Goal: Information Seeking & Learning: Learn about a topic

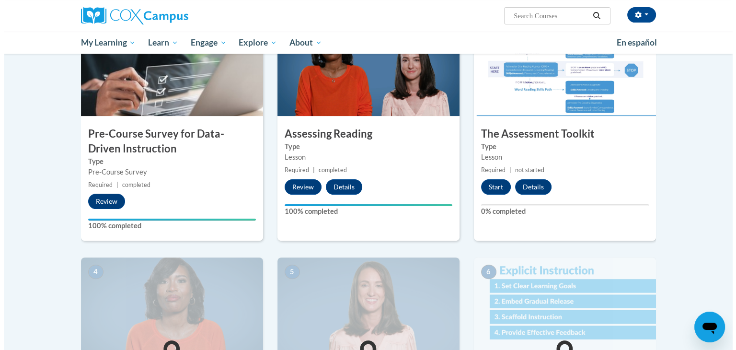
scroll to position [225, 0]
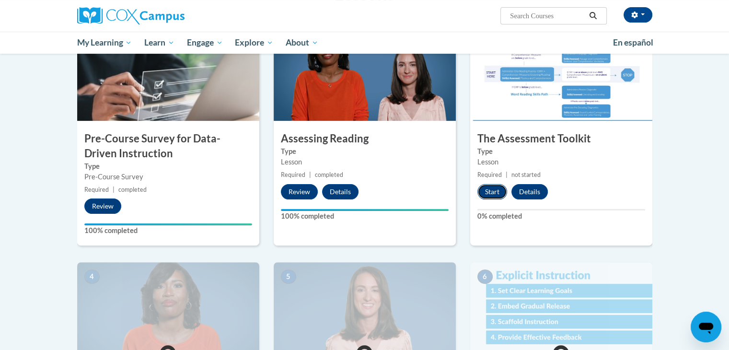
click at [489, 190] on button "Start" at bounding box center [492, 191] width 30 height 15
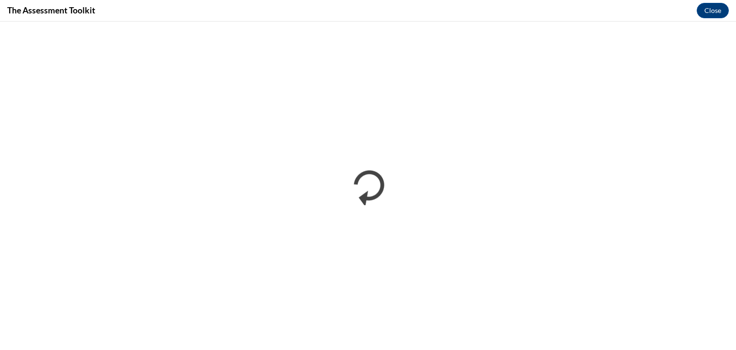
scroll to position [0, 0]
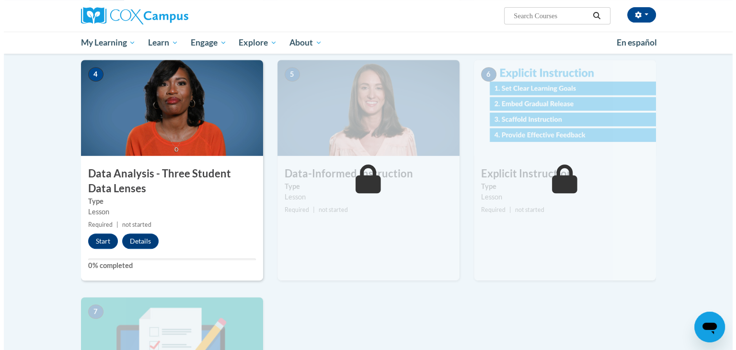
scroll to position [427, 0]
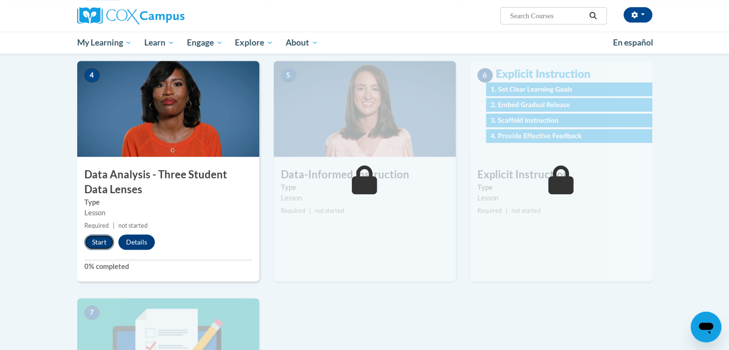
click at [101, 243] on button "Start" at bounding box center [99, 241] width 30 height 15
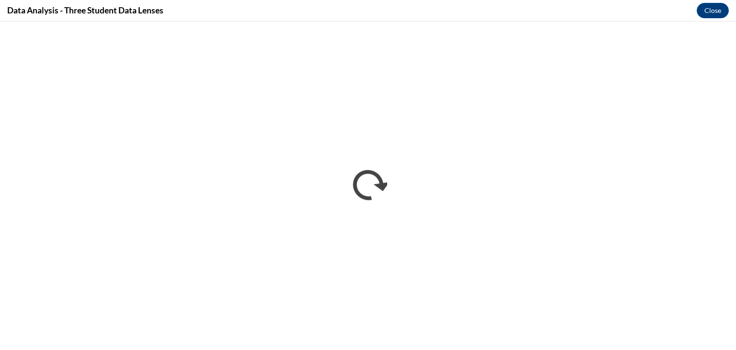
scroll to position [0, 0]
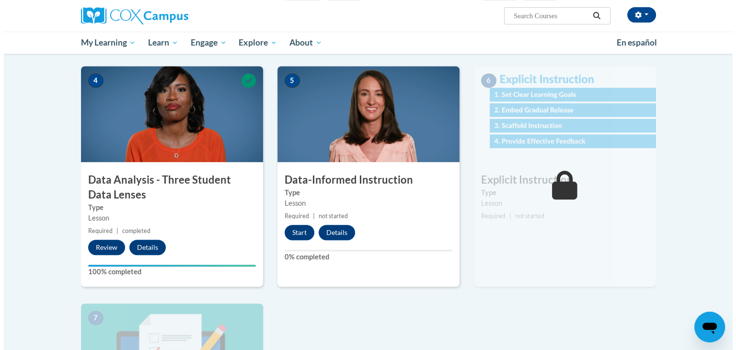
scroll to position [421, 0]
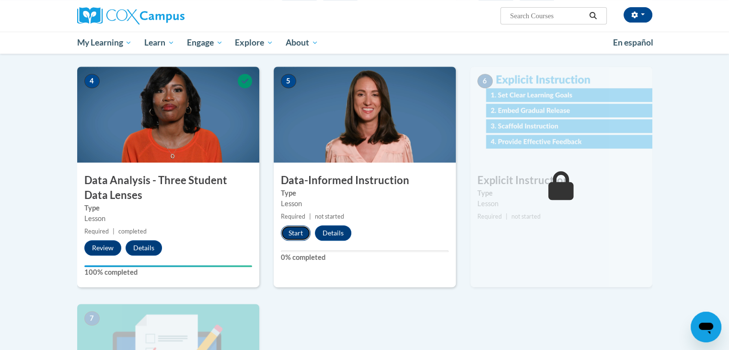
click at [292, 234] on button "Start" at bounding box center [296, 232] width 30 height 15
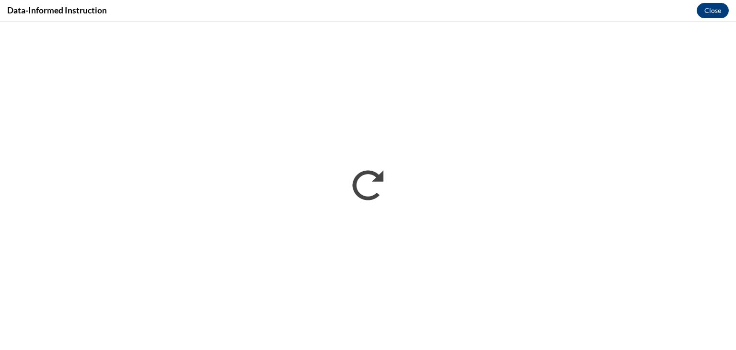
scroll to position [0, 0]
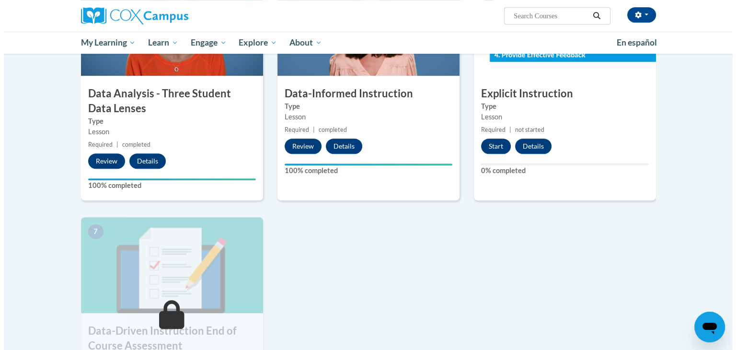
scroll to position [508, 0]
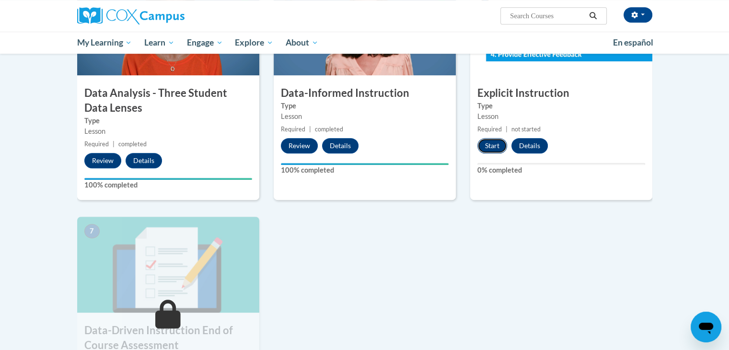
click at [496, 147] on button "Start" at bounding box center [492, 145] width 30 height 15
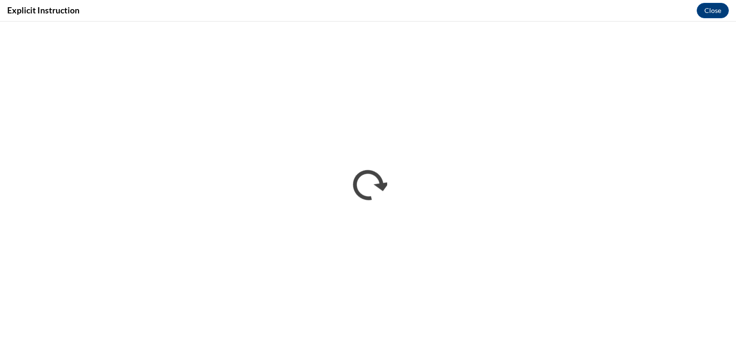
scroll to position [0, 0]
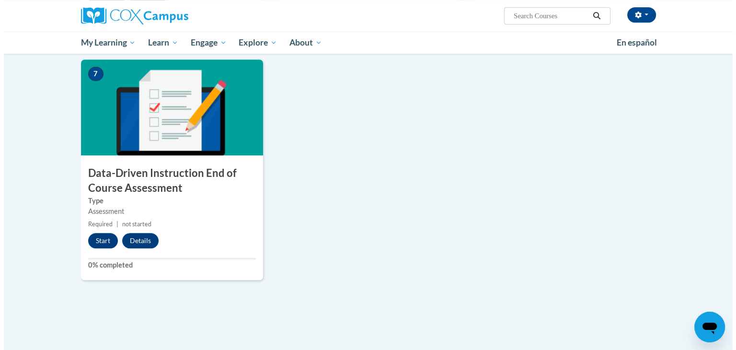
scroll to position [686, 0]
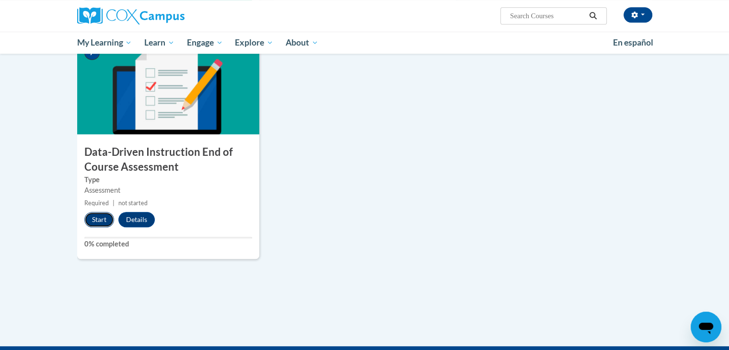
click at [102, 213] on button "Start" at bounding box center [99, 219] width 30 height 15
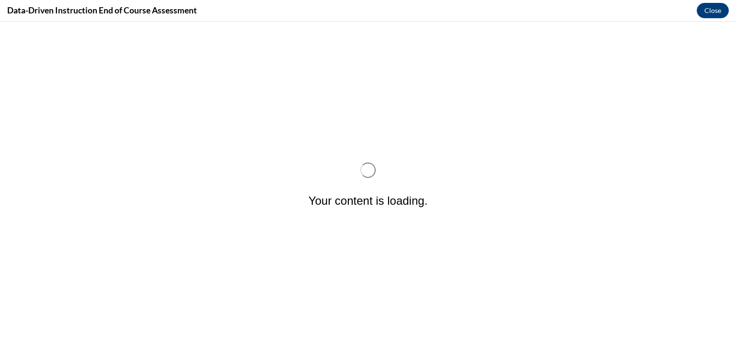
scroll to position [0, 0]
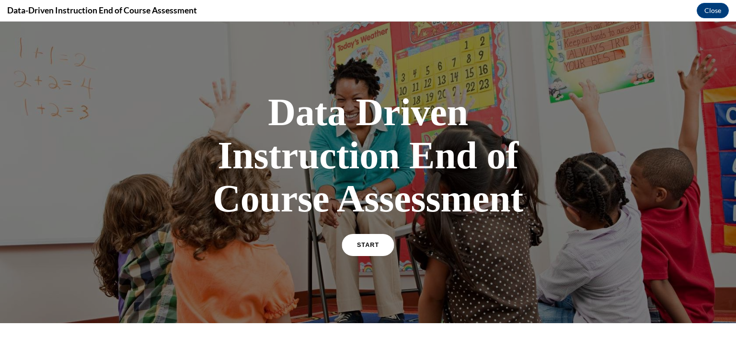
click at [366, 246] on span "START" at bounding box center [368, 245] width 22 height 7
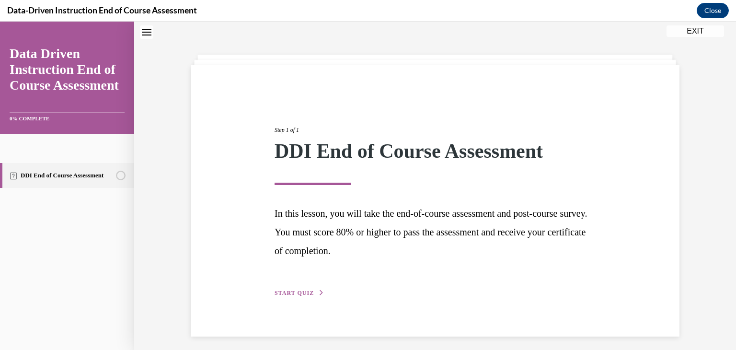
scroll to position [35, 0]
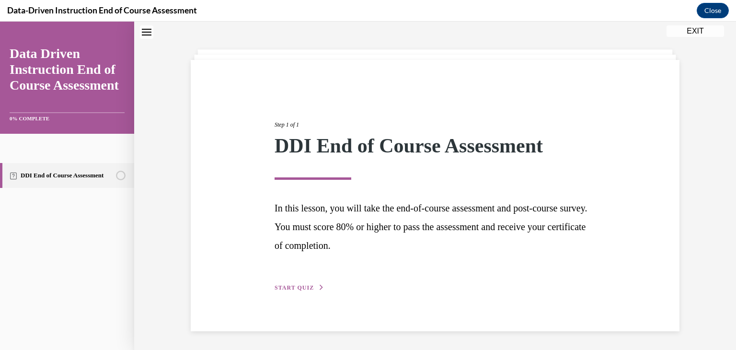
click at [292, 285] on span "START QUIZ" at bounding box center [294, 287] width 39 height 7
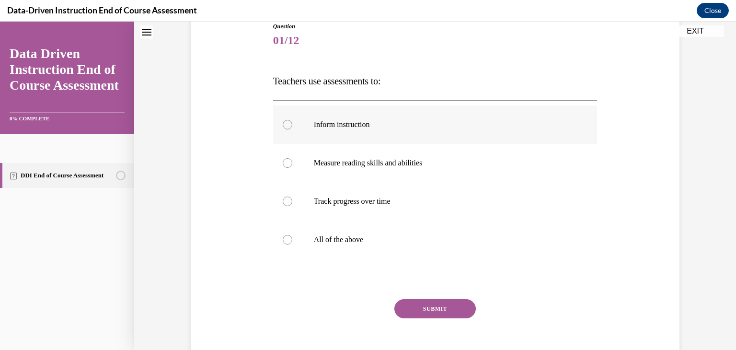
scroll to position [113, 0]
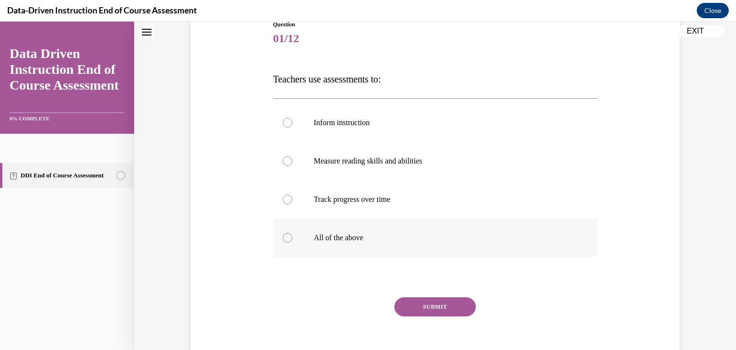
click at [283, 239] on div at bounding box center [288, 238] width 10 height 10
click at [283, 239] on input "All of the above" at bounding box center [288, 238] width 10 height 10
radio input "true"
click at [428, 311] on button "SUBMIT" at bounding box center [434, 306] width 81 height 19
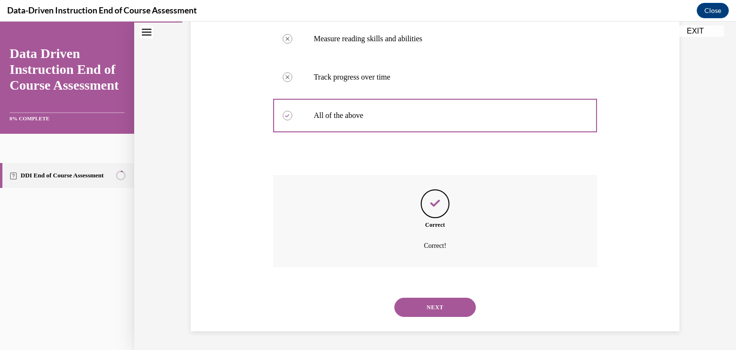
click at [438, 313] on button "NEXT" at bounding box center [434, 307] width 81 height 19
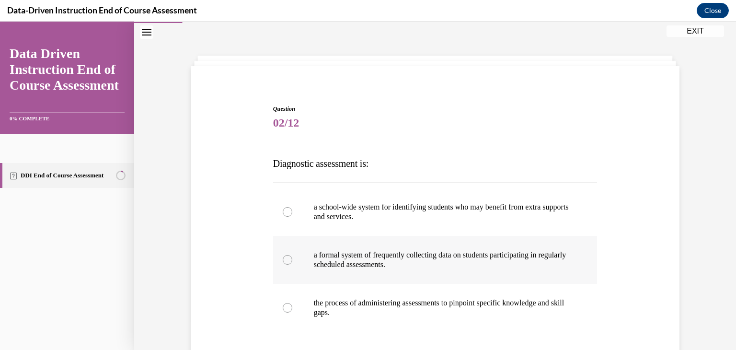
scroll to position [120, 0]
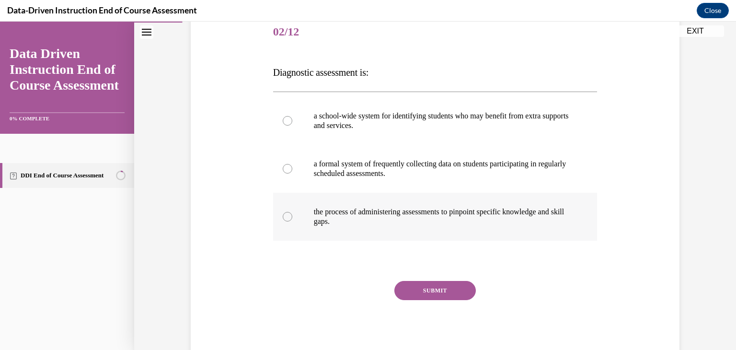
drag, startPoint x: 286, startPoint y: 212, endPoint x: 296, endPoint y: 221, distance: 13.9
click at [286, 212] on div at bounding box center [288, 217] width 10 height 10
click at [286, 212] on input "the process of administering assessments to pinpoint specific knowledge and ski…" at bounding box center [288, 217] width 10 height 10
radio input "true"
click at [436, 284] on button "SUBMIT" at bounding box center [434, 290] width 81 height 19
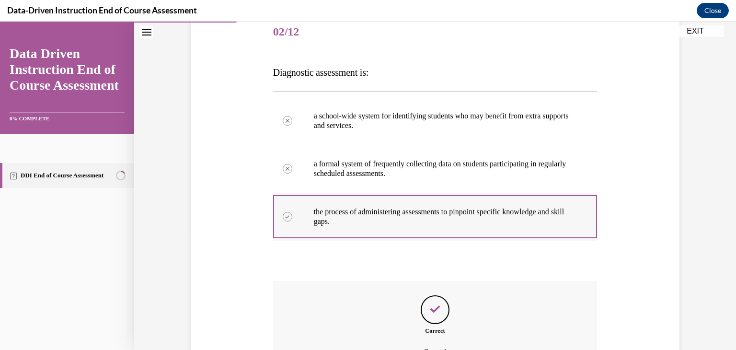
scroll to position [226, 0]
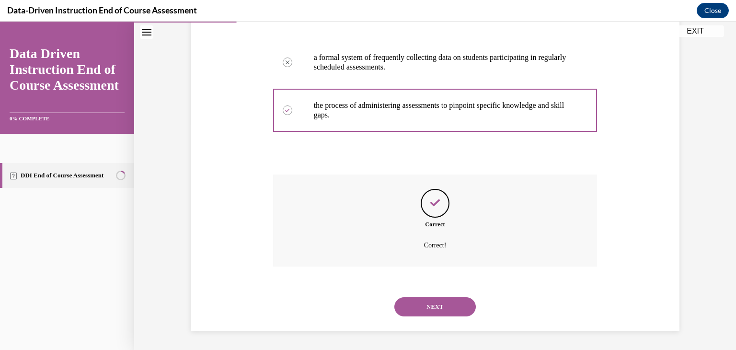
click at [439, 309] on button "NEXT" at bounding box center [434, 306] width 81 height 19
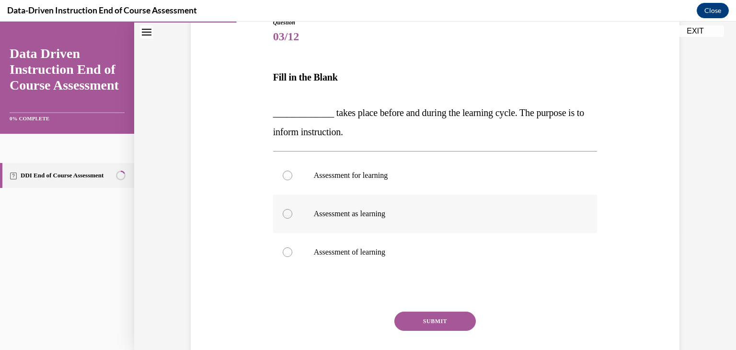
scroll to position [115, 0]
click at [283, 252] on div at bounding box center [288, 252] width 10 height 10
click at [283, 252] on input "Assessment of learning" at bounding box center [288, 252] width 10 height 10
radio input "true"
click at [290, 171] on label "Assessment for learning" at bounding box center [435, 175] width 325 height 38
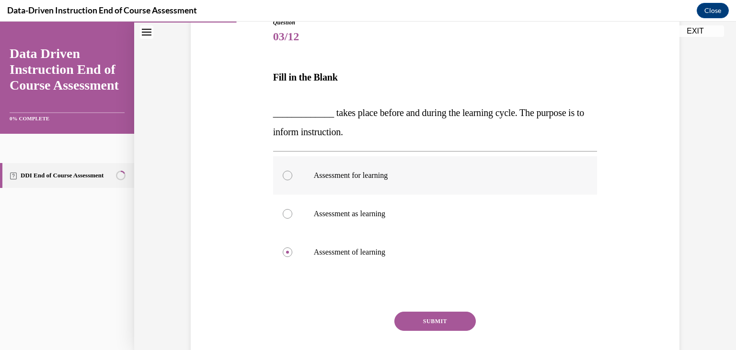
click at [290, 171] on input "Assessment for learning" at bounding box center [288, 176] width 10 height 10
radio input "true"
click at [439, 317] on button "SUBMIT" at bounding box center [434, 321] width 81 height 19
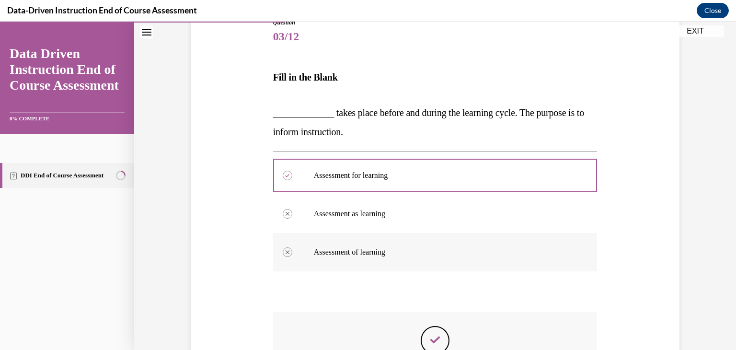
scroll to position [252, 0]
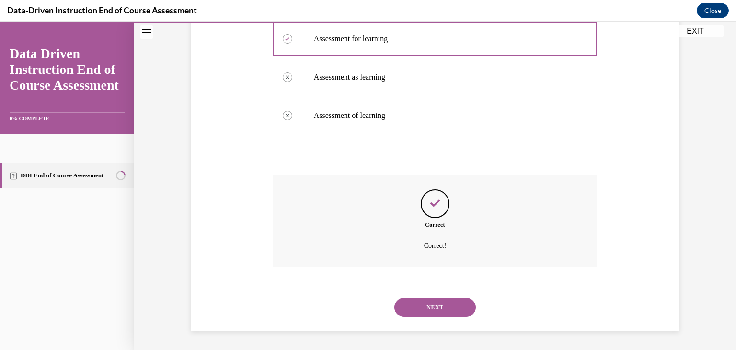
click at [440, 304] on button "NEXT" at bounding box center [434, 307] width 81 height 19
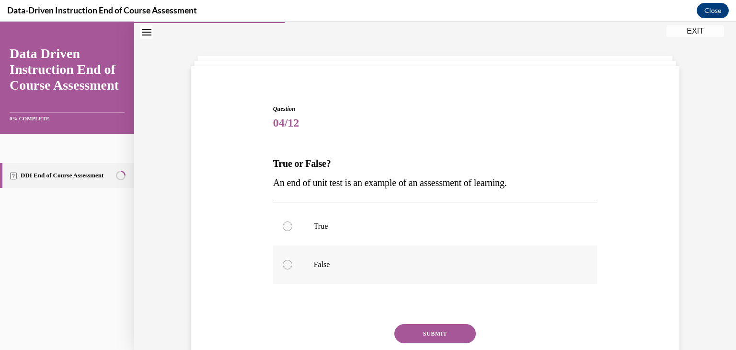
drag, startPoint x: 277, startPoint y: 229, endPoint x: 314, endPoint y: 248, distance: 41.8
click at [278, 229] on label "True" at bounding box center [435, 226] width 325 height 38
click at [283, 229] on input "True" at bounding box center [288, 226] width 10 height 10
radio input "true"
click at [426, 336] on button "SUBMIT" at bounding box center [434, 333] width 81 height 19
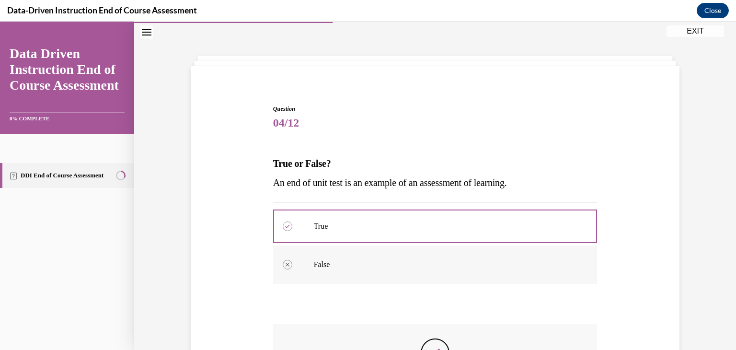
scroll to position [178, 0]
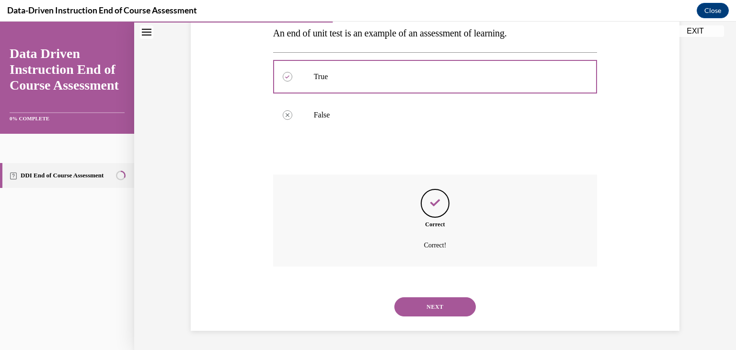
click at [426, 301] on button "NEXT" at bounding box center [434, 306] width 81 height 19
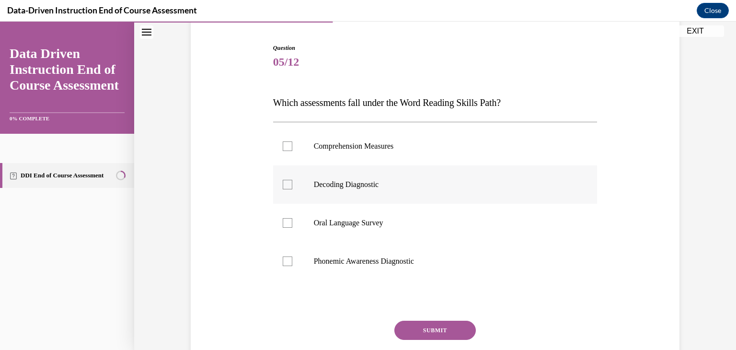
scroll to position [112, 0]
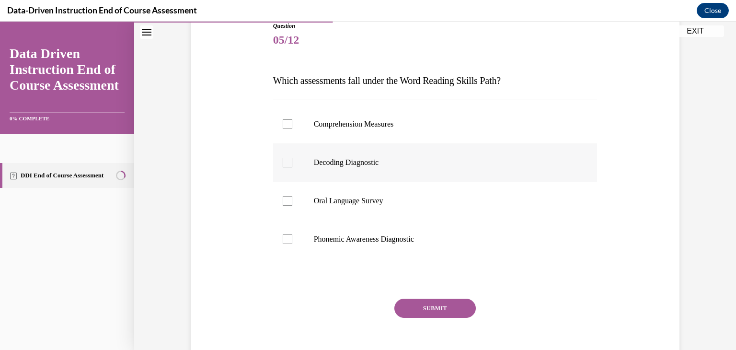
click at [293, 158] on label "Decoding Diagnostic" at bounding box center [435, 162] width 325 height 38
click at [292, 158] on input "Decoding Diagnostic" at bounding box center [288, 163] width 10 height 10
checkbox input "true"
click at [286, 233] on label "Phonemic Awareness Diagnostic" at bounding box center [435, 239] width 325 height 38
click at [286, 234] on input "Phonemic Awareness Diagnostic" at bounding box center [288, 239] width 10 height 10
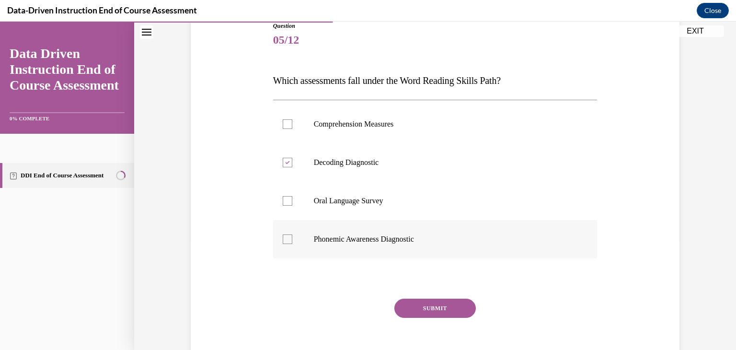
checkbox input "true"
click at [424, 302] on button "SUBMIT" at bounding box center [434, 308] width 81 height 19
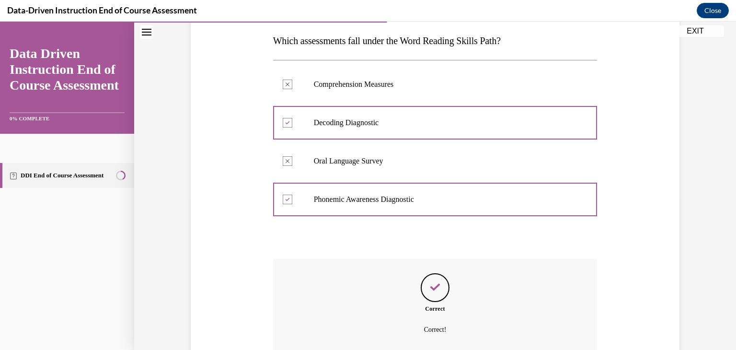
scroll to position [236, 0]
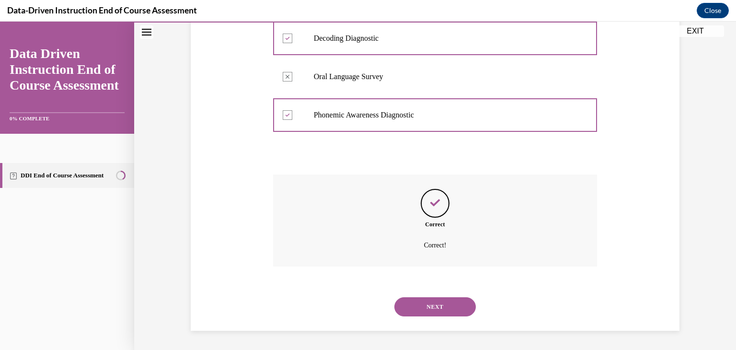
click at [452, 310] on button "NEXT" at bounding box center [434, 306] width 81 height 19
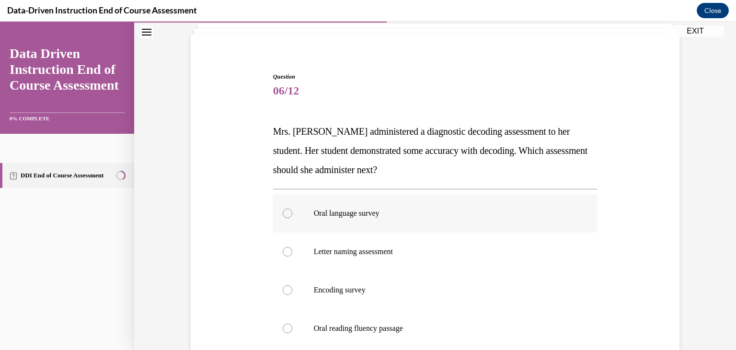
scroll to position [62, 0]
click at [283, 284] on div at bounding box center [288, 289] width 10 height 10
click at [283, 284] on input "Encoding survey" at bounding box center [288, 289] width 10 height 10
radio input "true"
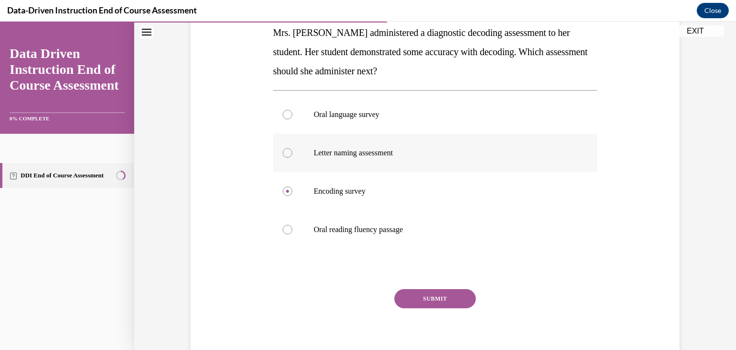
scroll to position [168, 0]
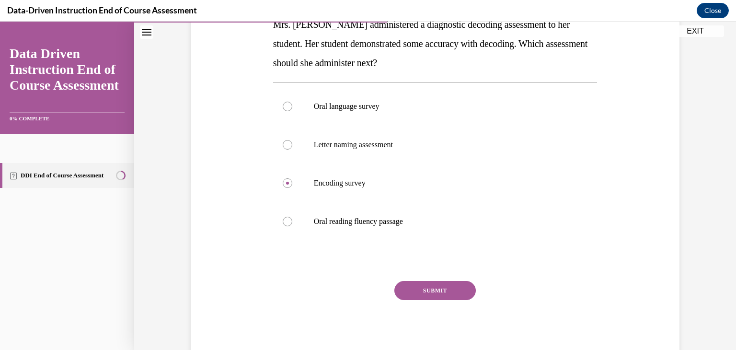
click at [427, 290] on button "SUBMIT" at bounding box center [434, 290] width 81 height 19
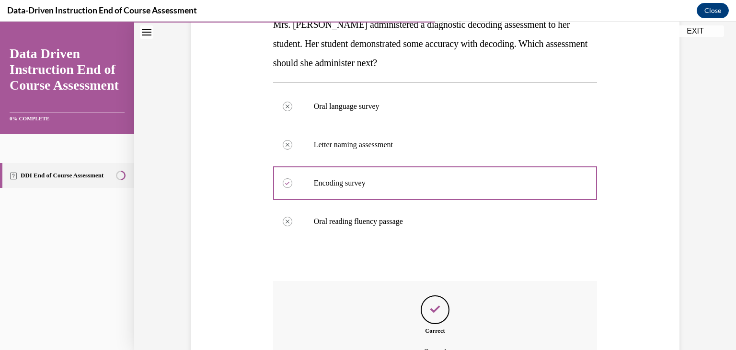
scroll to position [274, 0]
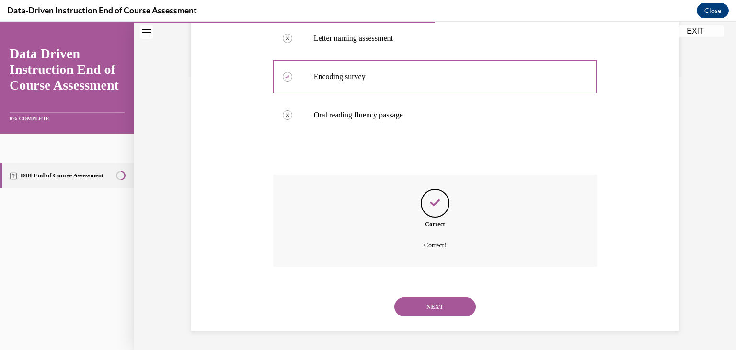
click at [437, 303] on button "NEXT" at bounding box center [434, 306] width 81 height 19
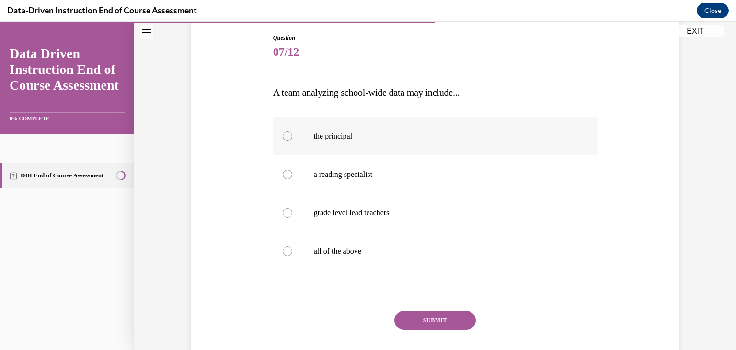
scroll to position [101, 0]
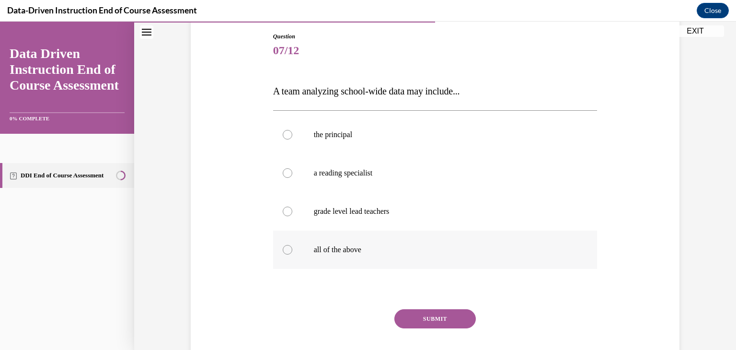
click at [288, 254] on label "all of the above" at bounding box center [435, 250] width 325 height 38
click at [288, 254] on input "all of the above" at bounding box center [288, 250] width 10 height 10
radio input "true"
click at [403, 324] on button "SUBMIT" at bounding box center [434, 318] width 81 height 19
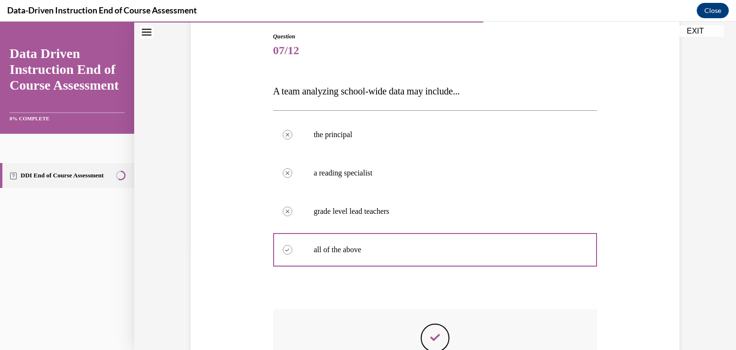
scroll to position [236, 0]
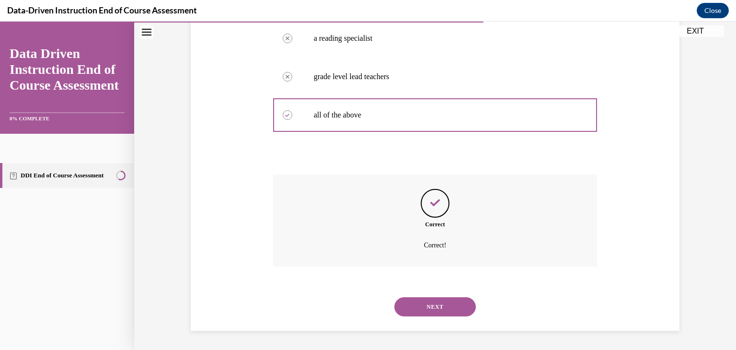
click at [442, 314] on button "NEXT" at bounding box center [434, 306] width 81 height 19
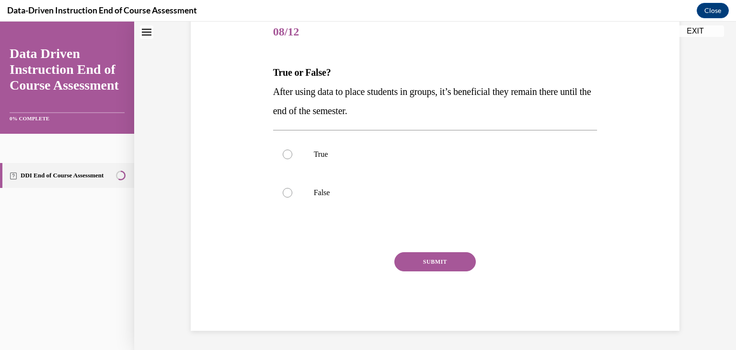
scroll to position [29, 0]
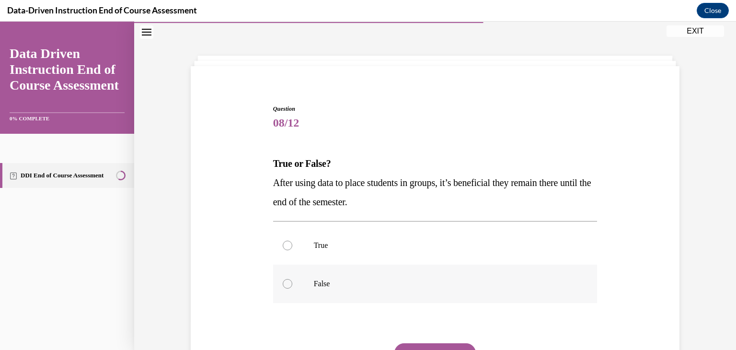
click at [287, 286] on div at bounding box center [288, 284] width 10 height 10
click at [287, 286] on input "False" at bounding box center [288, 284] width 10 height 10
radio input "true"
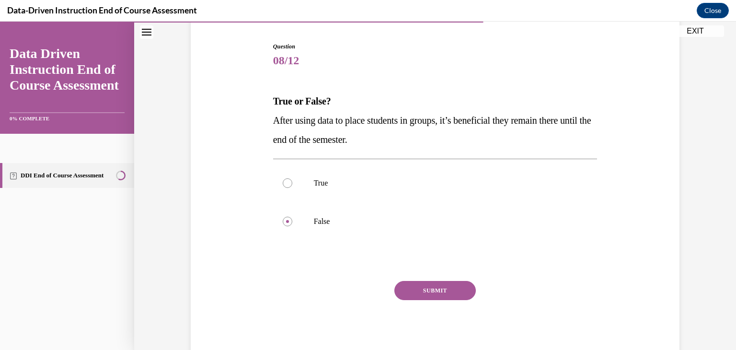
click at [437, 291] on button "SUBMIT" at bounding box center [434, 290] width 81 height 19
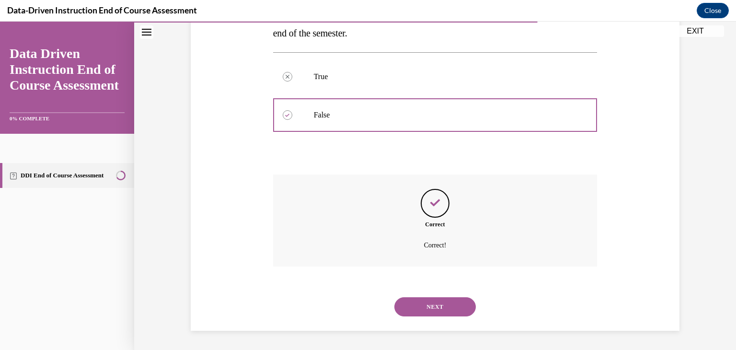
click at [437, 313] on button "NEXT" at bounding box center [434, 306] width 81 height 19
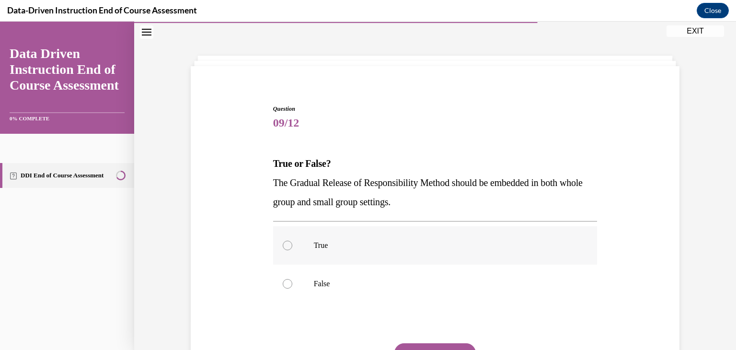
click at [283, 247] on div at bounding box center [288, 246] width 10 height 10
click at [283, 247] on input "True" at bounding box center [288, 246] width 10 height 10
radio input "true"
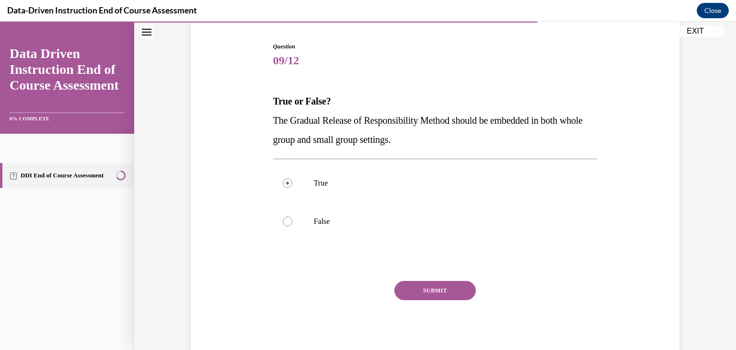
click at [426, 288] on button "SUBMIT" at bounding box center [434, 290] width 81 height 19
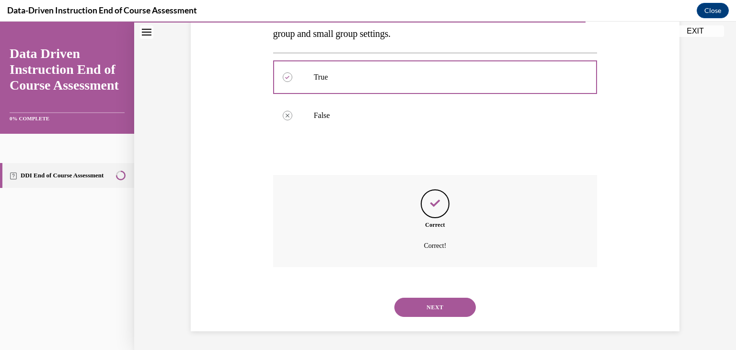
click at [416, 307] on button "NEXT" at bounding box center [434, 307] width 81 height 19
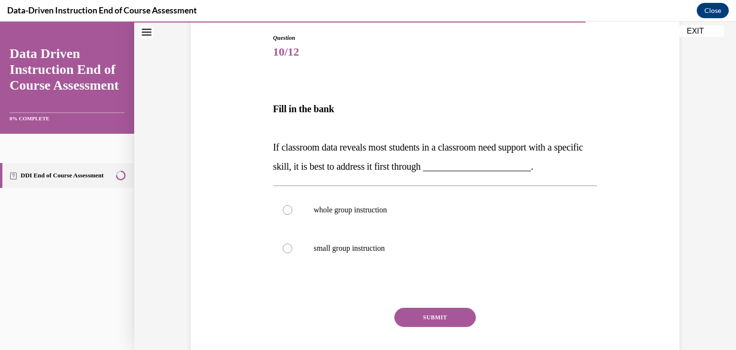
scroll to position [100, 0]
click at [290, 206] on label "whole group instruction" at bounding box center [435, 210] width 325 height 38
click at [290, 206] on input "whole group instruction" at bounding box center [288, 210] width 10 height 10
radio input "true"
click at [416, 309] on button "SUBMIT" at bounding box center [434, 317] width 81 height 19
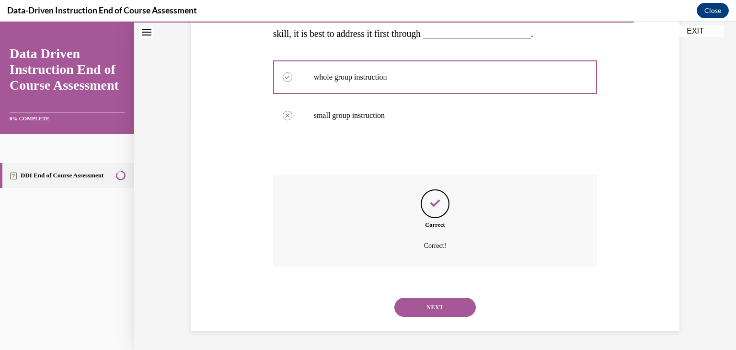
click at [440, 311] on button "NEXT" at bounding box center [434, 307] width 81 height 19
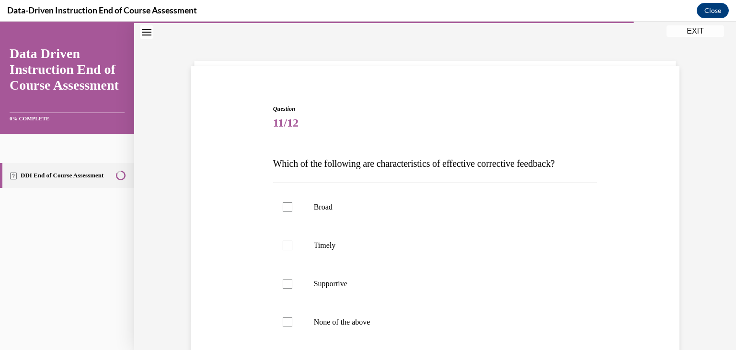
scroll to position [88, 0]
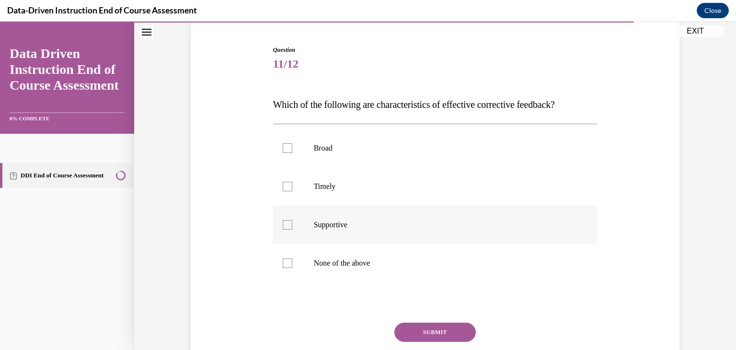
drag, startPoint x: 278, startPoint y: 187, endPoint x: 276, endPoint y: 221, distance: 33.6
click at [278, 188] on label "Timely" at bounding box center [435, 186] width 325 height 38
click at [283, 188] on input "Timely" at bounding box center [288, 187] width 10 height 10
checkbox input "true"
click at [278, 222] on label "Supportive" at bounding box center [435, 225] width 325 height 38
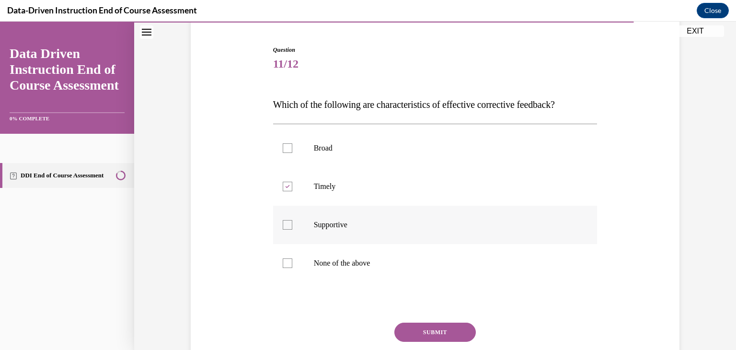
click at [283, 222] on input "Supportive" at bounding box center [288, 225] width 10 height 10
checkbox input "true"
click at [418, 331] on button "SUBMIT" at bounding box center [434, 332] width 81 height 19
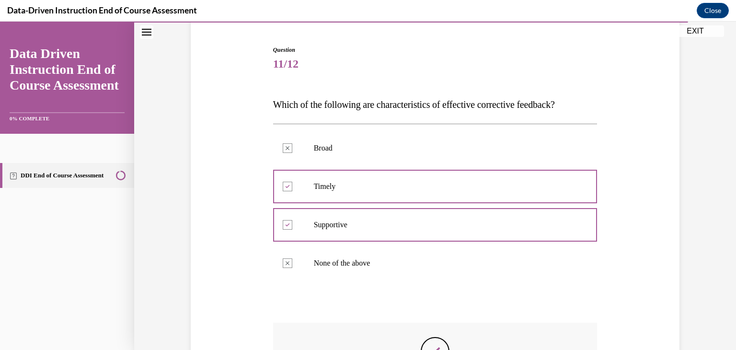
scroll to position [236, 0]
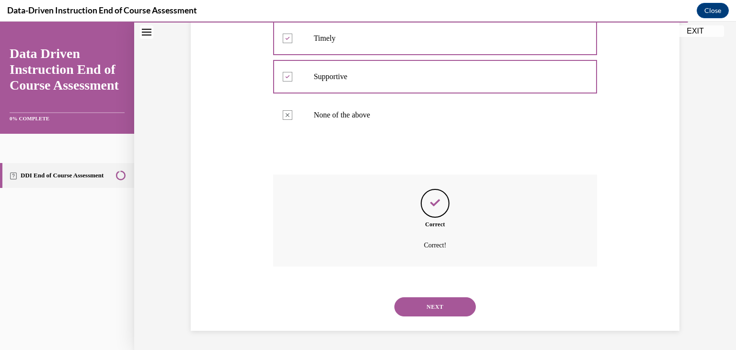
click at [458, 309] on button "NEXT" at bounding box center [434, 306] width 81 height 19
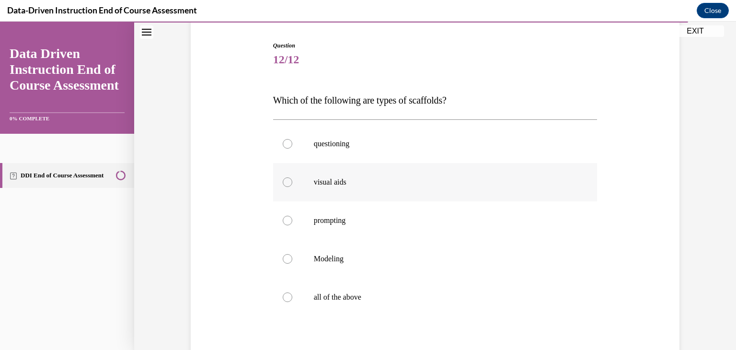
scroll to position [98, 0]
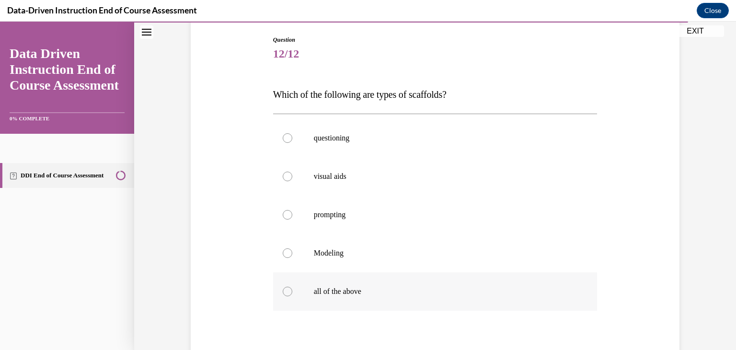
click at [293, 290] on label "all of the above" at bounding box center [435, 291] width 325 height 38
click at [292, 290] on input "all of the above" at bounding box center [288, 292] width 10 height 10
radio input "true"
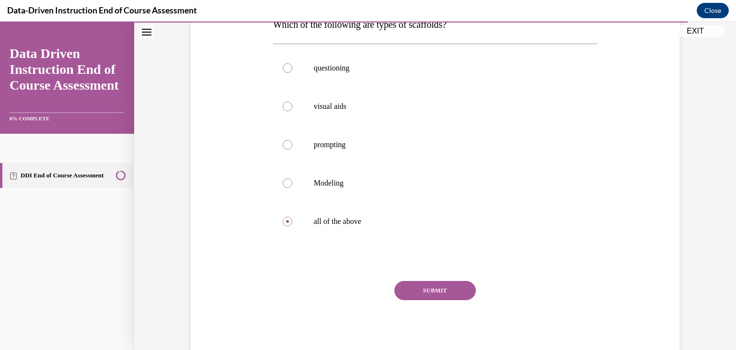
click at [450, 297] on button "SUBMIT" at bounding box center [434, 290] width 81 height 19
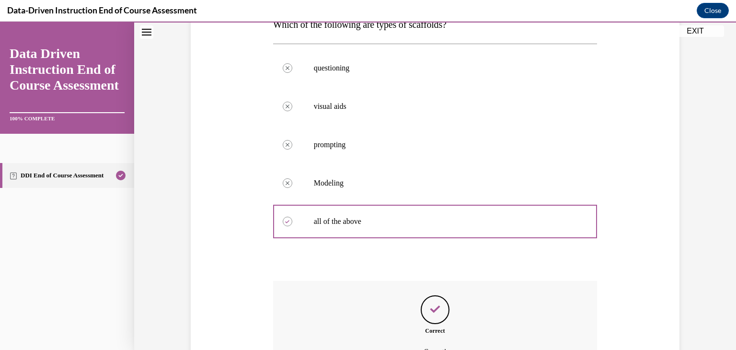
scroll to position [274, 0]
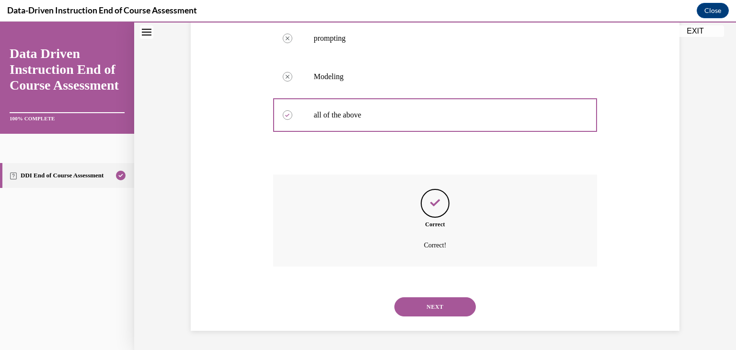
click at [442, 307] on button "NEXT" at bounding box center [434, 306] width 81 height 19
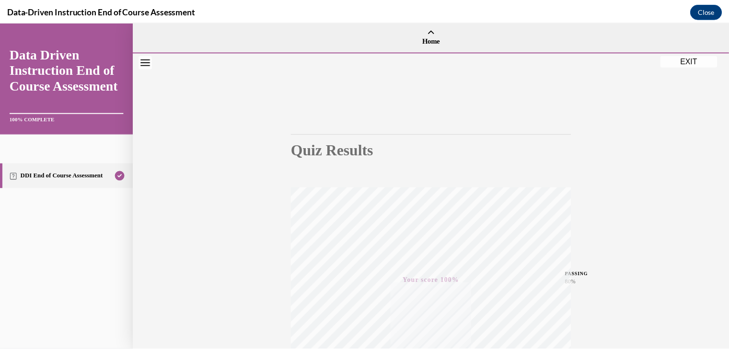
scroll to position [163, 0]
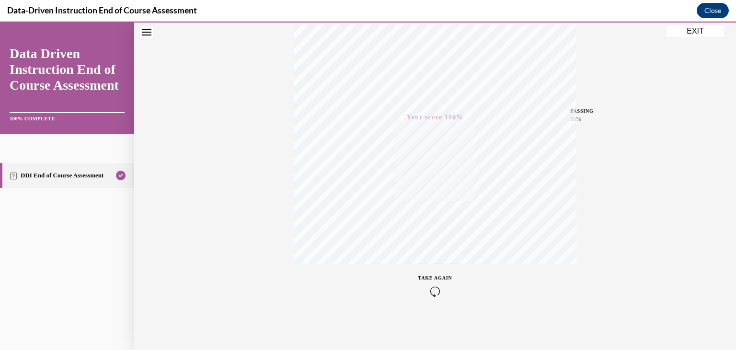
click at [682, 27] on button "EXIT" at bounding box center [696, 31] width 58 height 12
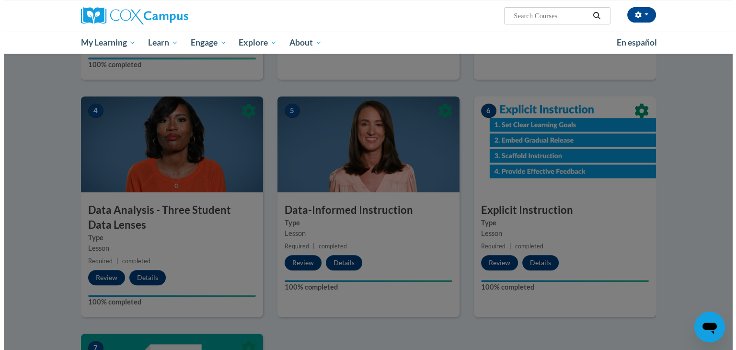
scroll to position [0, 0]
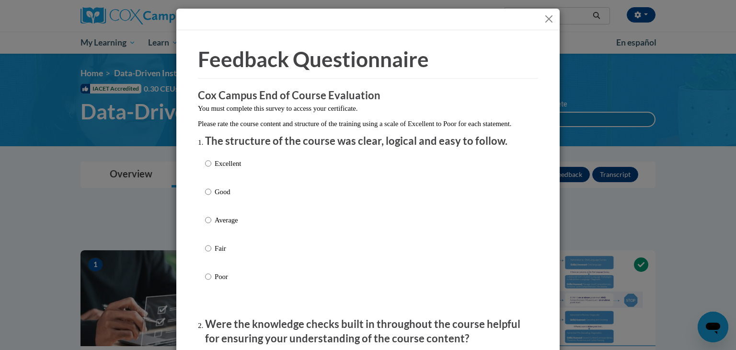
click at [209, 177] on label "Excellent" at bounding box center [223, 171] width 36 height 26
click at [209, 169] on input "Excellent" at bounding box center [208, 163] width 6 height 11
radio input "true"
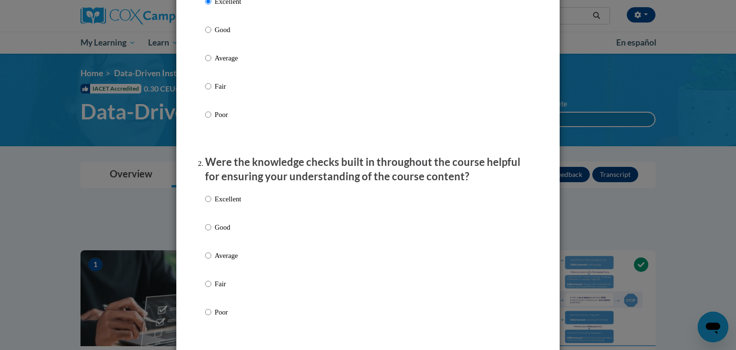
click at [215, 204] on p "Excellent" at bounding box center [228, 199] width 26 height 11
click at [211, 204] on input "Excellent" at bounding box center [208, 199] width 6 height 11
radio input "true"
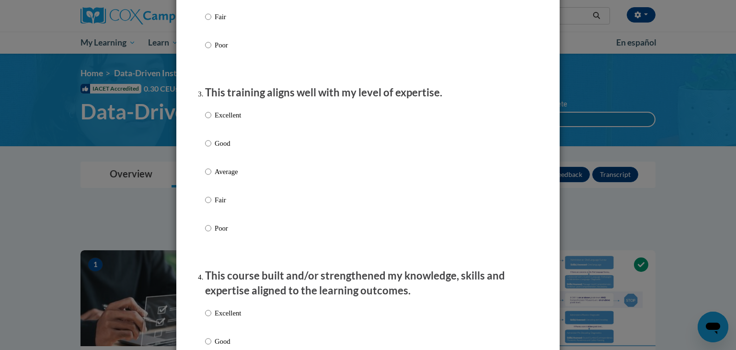
scroll to position [459, 0]
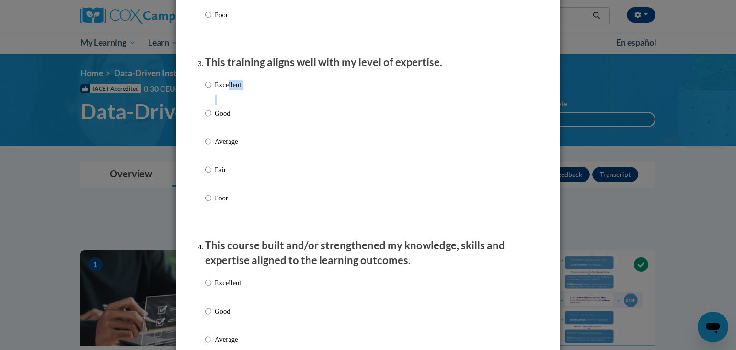
click at [226, 99] on label "Excellent" at bounding box center [223, 93] width 36 height 26
click at [215, 90] on p "Excellent" at bounding box center [228, 85] width 26 height 11
click at [211, 90] on input "Excellent" at bounding box center [208, 85] width 6 height 11
radio input "true"
click at [209, 288] on label "Excellent" at bounding box center [223, 291] width 36 height 26
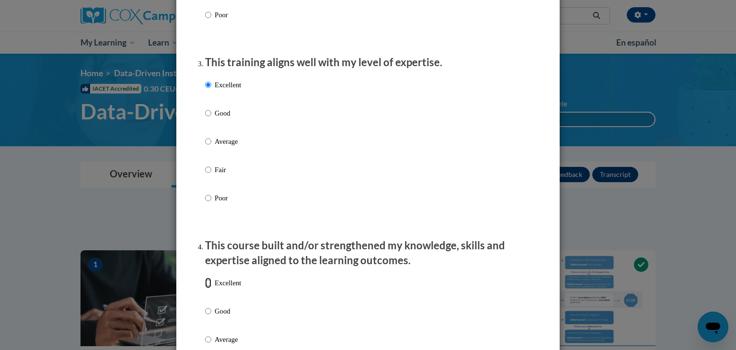
click at [209, 288] on input "Excellent" at bounding box center [208, 283] width 6 height 11
radio input "true"
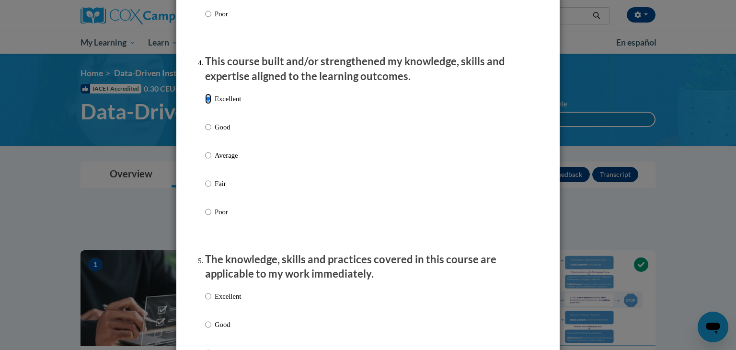
scroll to position [645, 0]
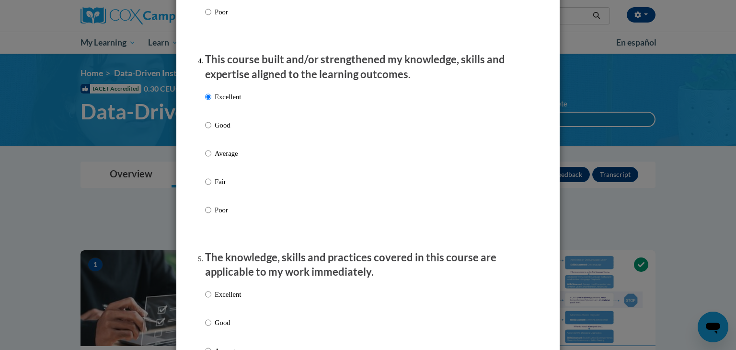
click at [218, 300] on p "Excellent" at bounding box center [228, 294] width 26 height 11
click at [211, 300] on input "Excellent" at bounding box center [208, 294] width 6 height 11
radio input "true"
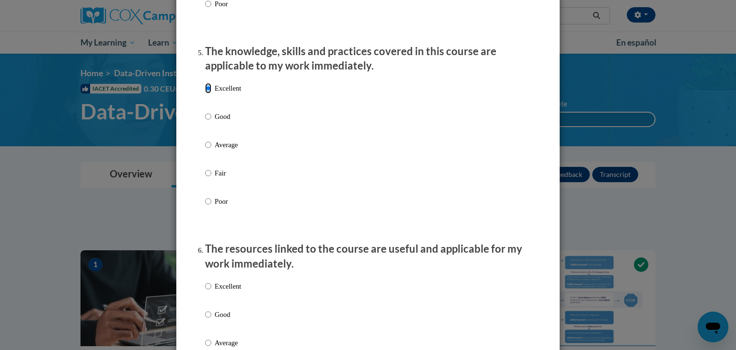
scroll to position [860, 0]
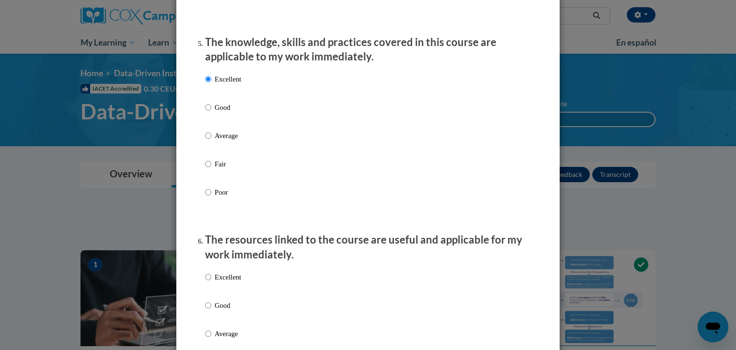
click at [220, 292] on label "Excellent" at bounding box center [223, 285] width 36 height 26
click at [211, 282] on input "Excellent" at bounding box center [208, 277] width 6 height 11
radio input "true"
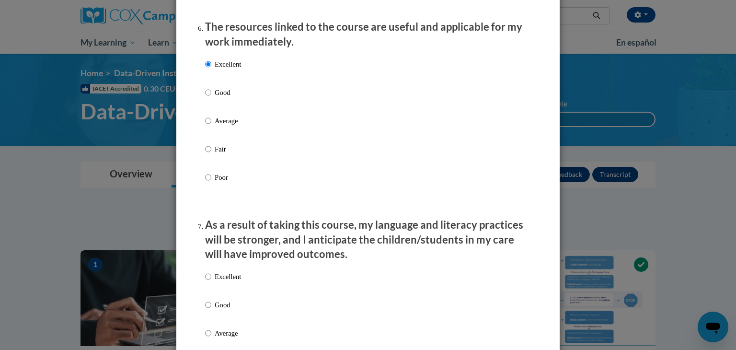
click at [224, 282] on p "Excellent" at bounding box center [228, 276] width 26 height 11
click at [211, 282] on input "Excellent" at bounding box center [208, 276] width 6 height 11
radio input "true"
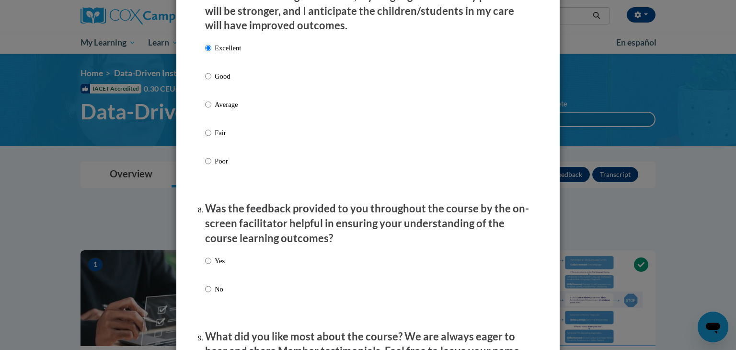
click at [209, 262] on div "Yes No" at bounding box center [215, 283] width 20 height 64
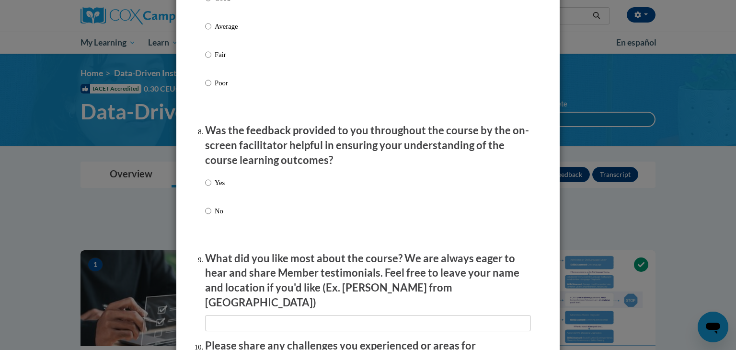
scroll to position [1367, 0]
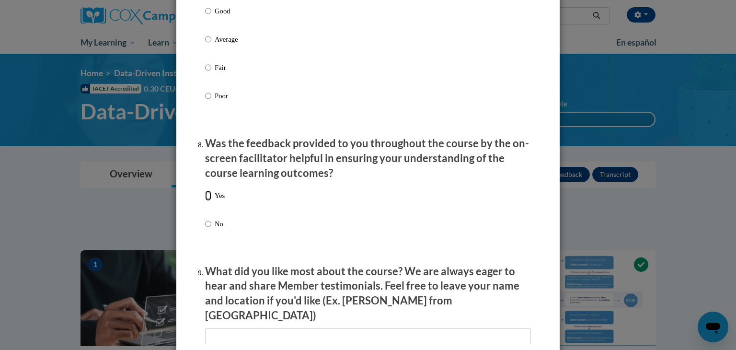
click at [207, 201] on input "Yes" at bounding box center [208, 195] width 6 height 11
radio input "true"
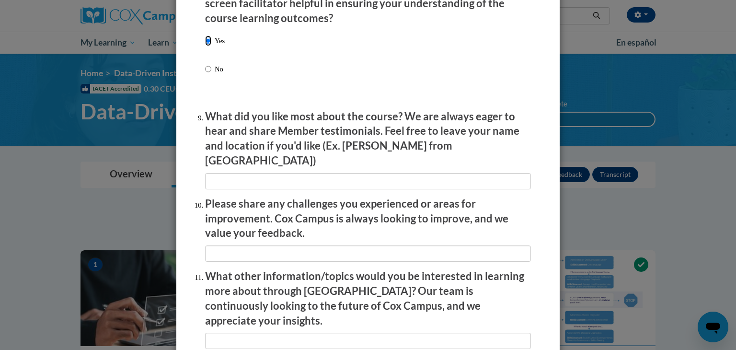
scroll to position [1523, 0]
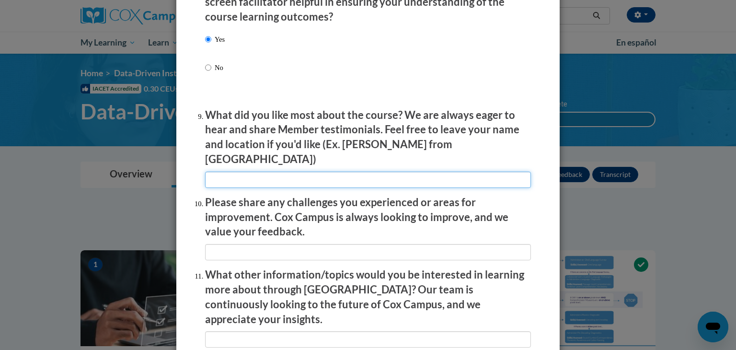
click at [264, 175] on input "textbox" at bounding box center [368, 180] width 326 height 16
type input "video examples and take home resources"
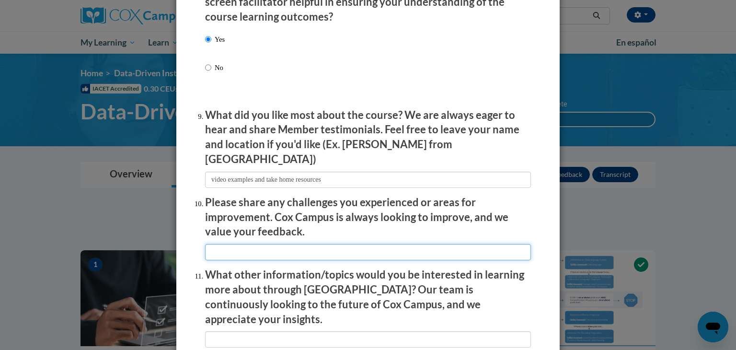
click at [260, 247] on input "textbox" at bounding box center [368, 252] width 326 height 16
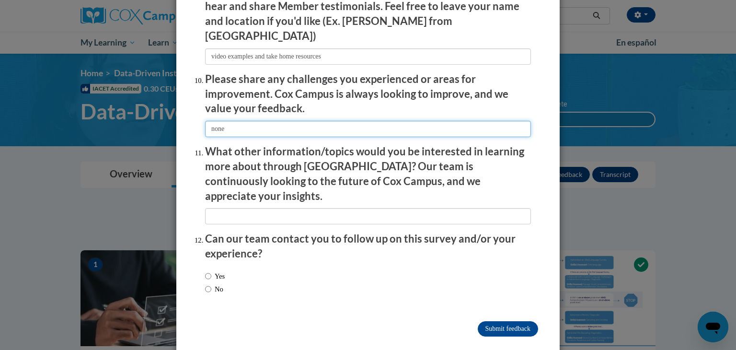
type input "none"
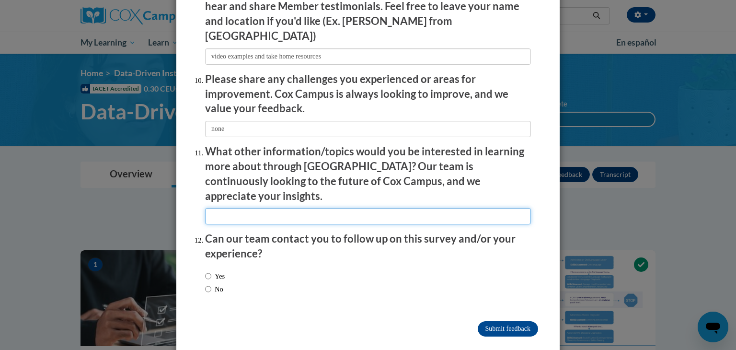
click at [230, 208] on input "textbox" at bounding box center [368, 216] width 326 height 16
type input "English language learning instruction"
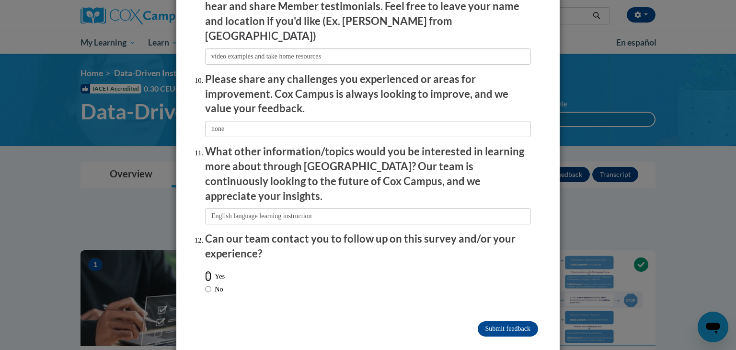
click at [205, 271] on input "Yes" at bounding box center [208, 276] width 6 height 11
radio input "true"
click at [493, 321] on input "Submit feedback" at bounding box center [508, 328] width 60 height 15
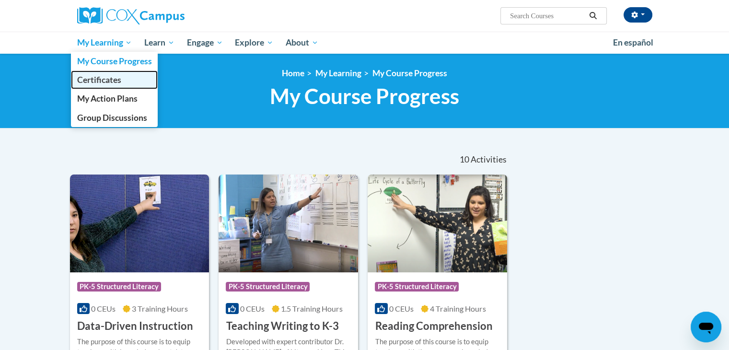
click at [109, 78] on span "Certificates" at bounding box center [99, 80] width 44 height 10
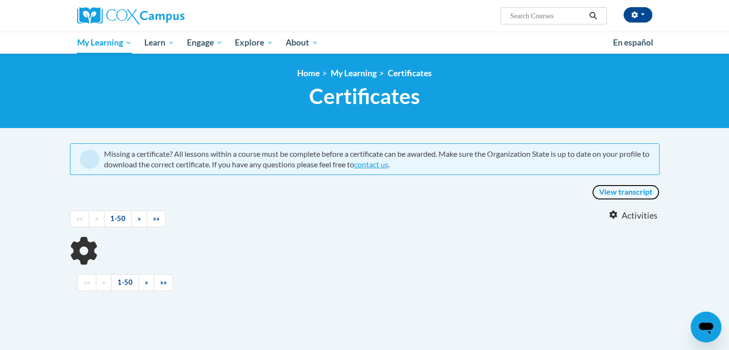
click at [611, 191] on link "View transcript" at bounding box center [626, 192] width 68 height 15
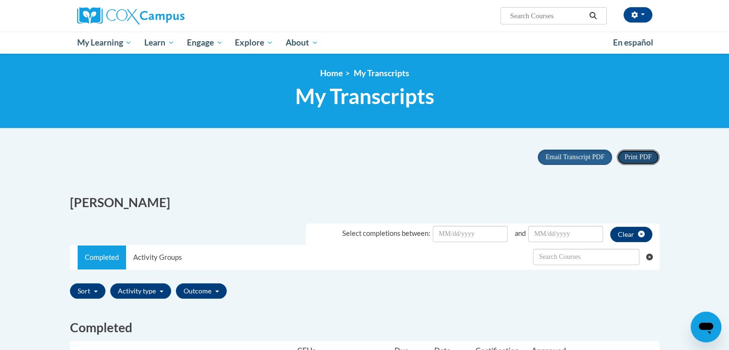
click at [631, 158] on span "Print PDF" at bounding box center [638, 156] width 27 height 7
click at [646, 14] on button "button" at bounding box center [638, 14] width 29 height 15
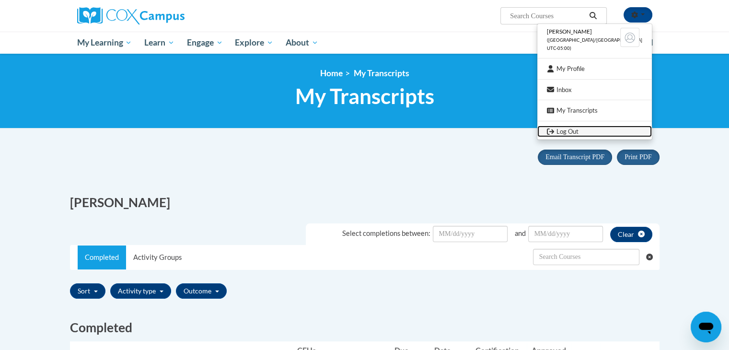
click at [592, 131] on link "Log Out" at bounding box center [594, 132] width 115 height 12
